Goal: Task Accomplishment & Management: Use online tool/utility

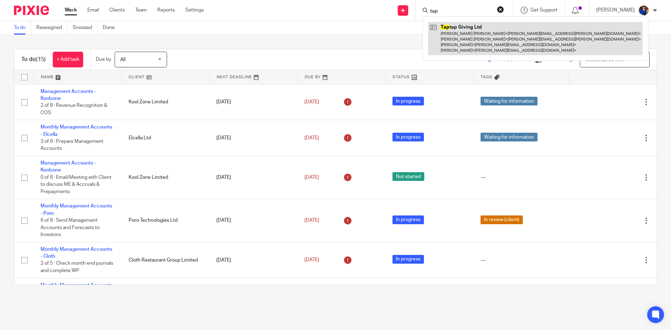
type input "tap"
click at [458, 27] on link at bounding box center [535, 38] width 215 height 33
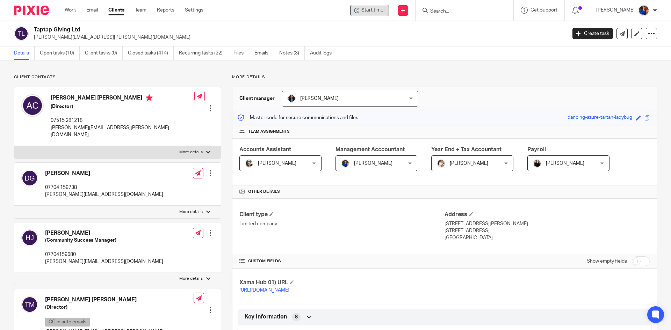
click at [364, 10] on span "Start timer" at bounding box center [374, 10] width 24 height 7
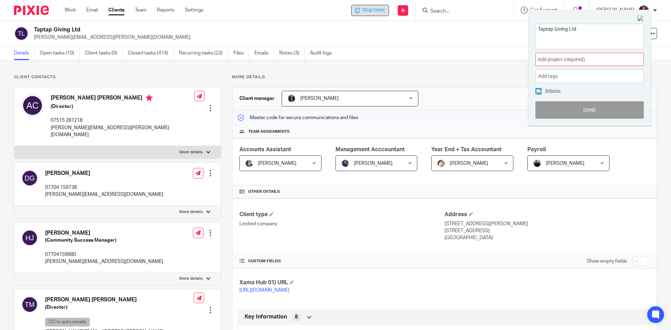
click at [599, 59] on span "Add project (required) :" at bounding box center [582, 59] width 88 height 7
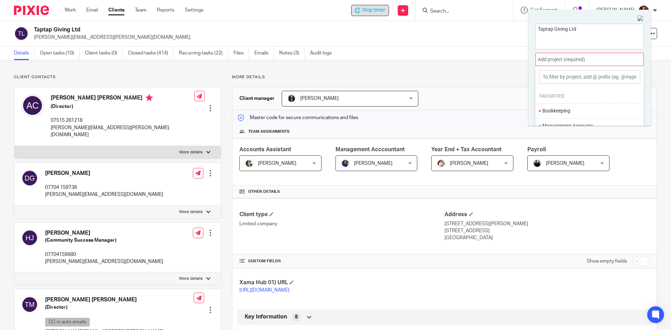
scroll to position [35, 0]
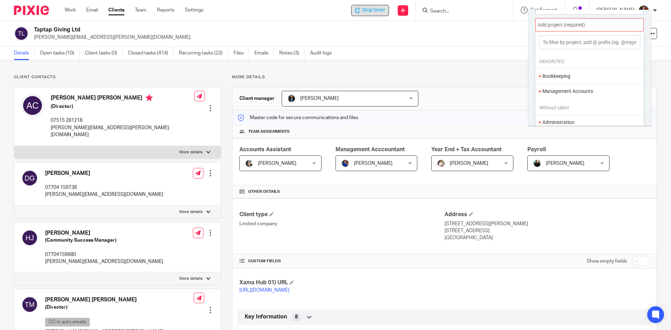
click at [573, 91] on li "Management Accounts" at bounding box center [588, 91] width 91 height 7
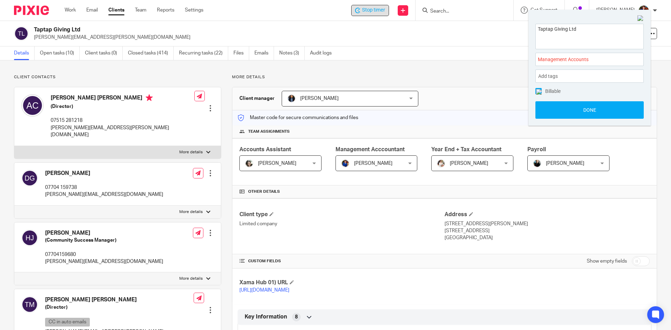
click at [538, 91] on img at bounding box center [539, 92] width 6 height 6
click at [551, 57] on span "Management Accounts :" at bounding box center [582, 59] width 88 height 7
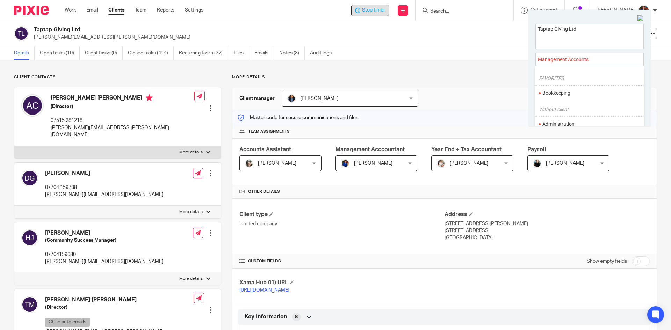
scroll to position [35, 0]
click at [556, 104] on li "Administration" at bounding box center [588, 106] width 91 height 7
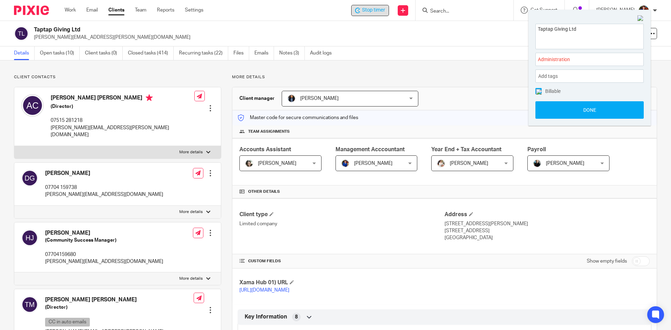
click at [539, 91] on img at bounding box center [539, 92] width 6 height 6
click at [550, 109] on button "Done" at bounding box center [590, 109] width 108 height 17
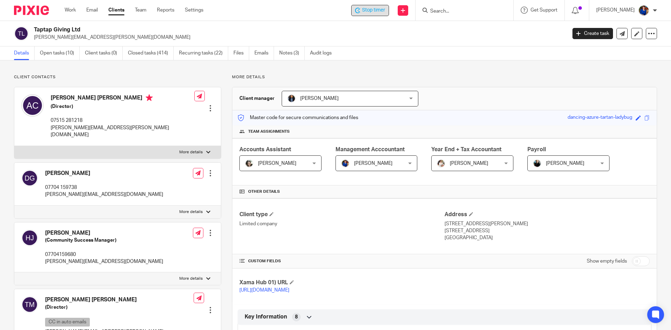
click at [379, 9] on span "Stop timer" at bounding box center [373, 10] width 23 height 7
click at [72, 9] on link "Work" at bounding box center [70, 10] width 11 height 7
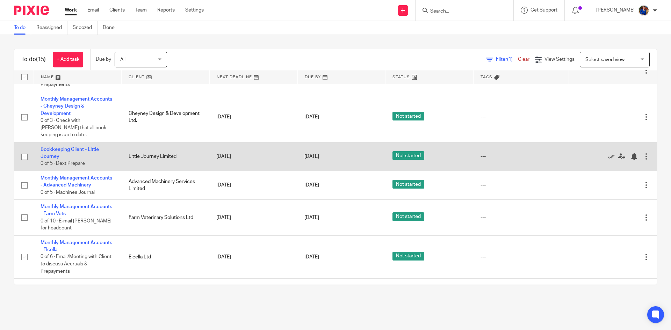
scroll to position [363, 0]
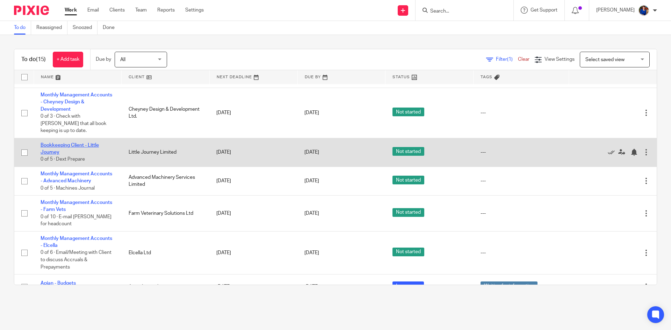
click at [82, 143] on link "Bookkeeping Client - Little Journey" at bounding box center [70, 149] width 58 height 12
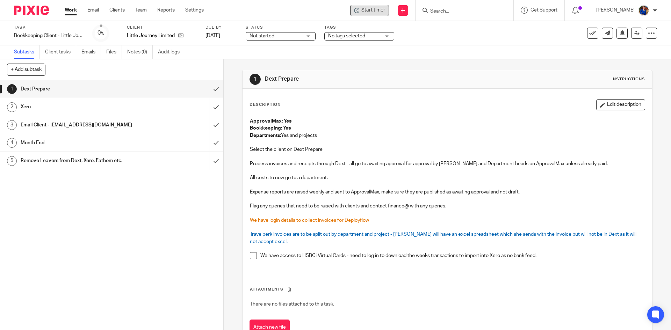
click at [370, 12] on span "Start timer" at bounding box center [374, 10] width 24 height 7
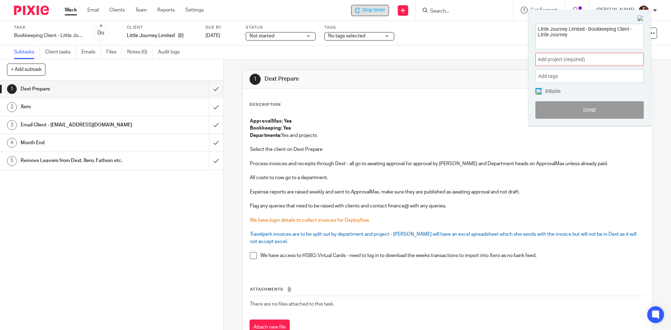
click at [547, 57] on span "Add project (required) :" at bounding box center [582, 59] width 88 height 7
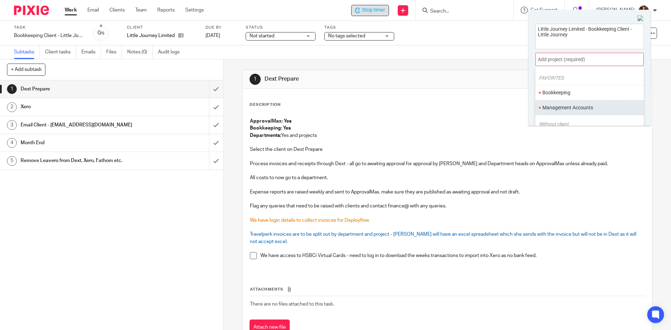
scroll to position [35, 0]
click at [549, 75] on li "Bookkeeping" at bounding box center [588, 75] width 91 height 7
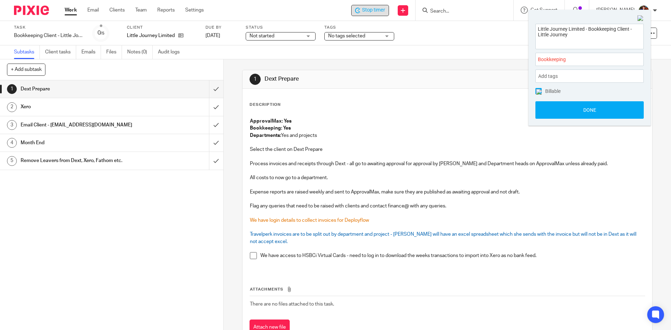
click at [537, 90] on img at bounding box center [539, 92] width 6 height 6
click at [547, 111] on button "Done" at bounding box center [590, 109] width 108 height 17
